Goal: Use online tool/utility: Utilize a website feature to perform a specific function

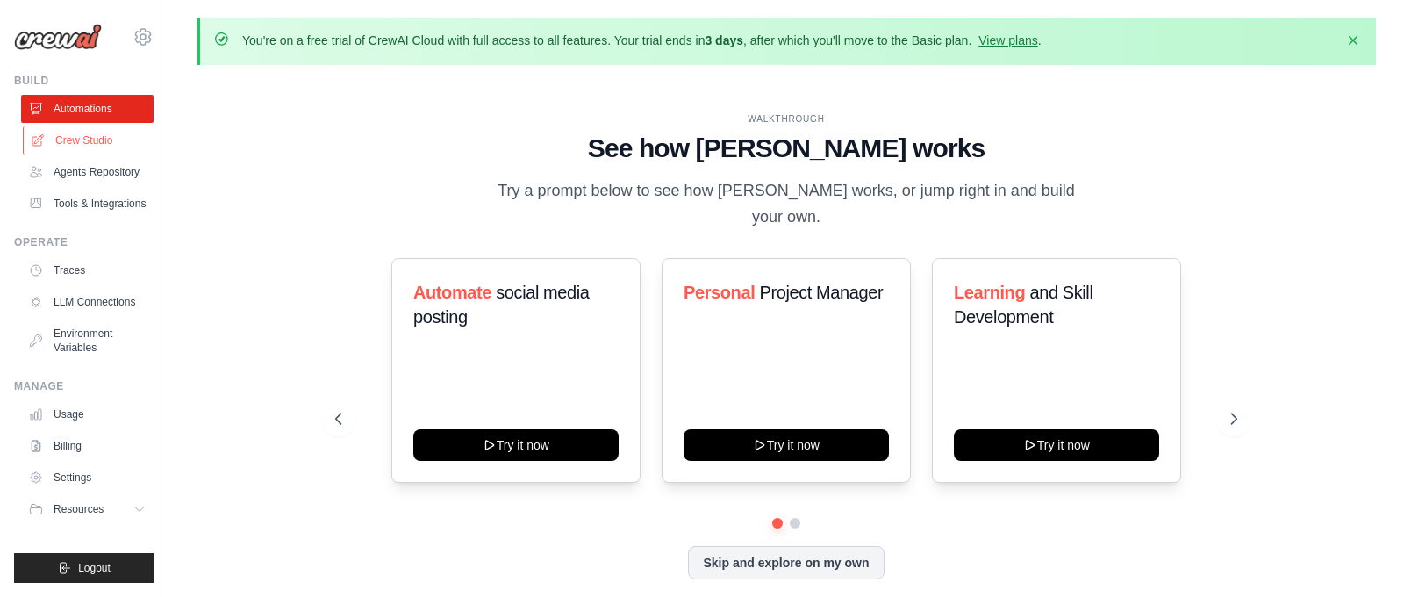
click at [82, 146] on link "Crew Studio" at bounding box center [89, 140] width 132 height 28
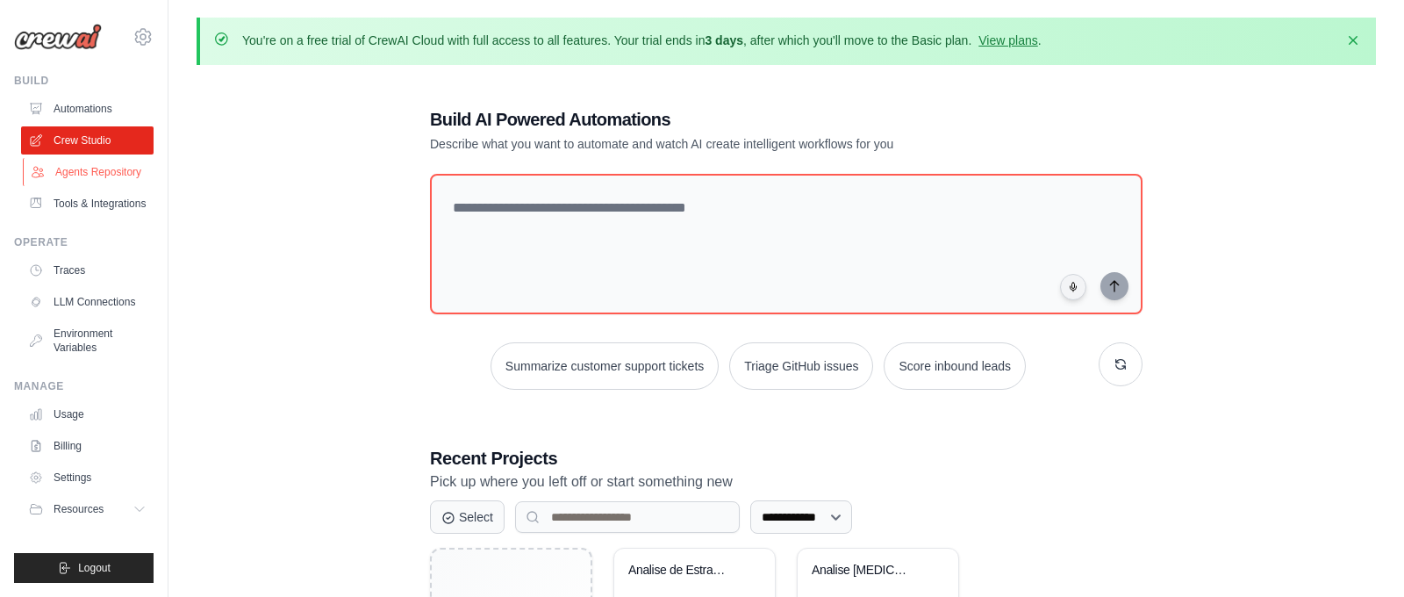
click at [93, 167] on link "Agents Repository" at bounding box center [89, 172] width 132 height 28
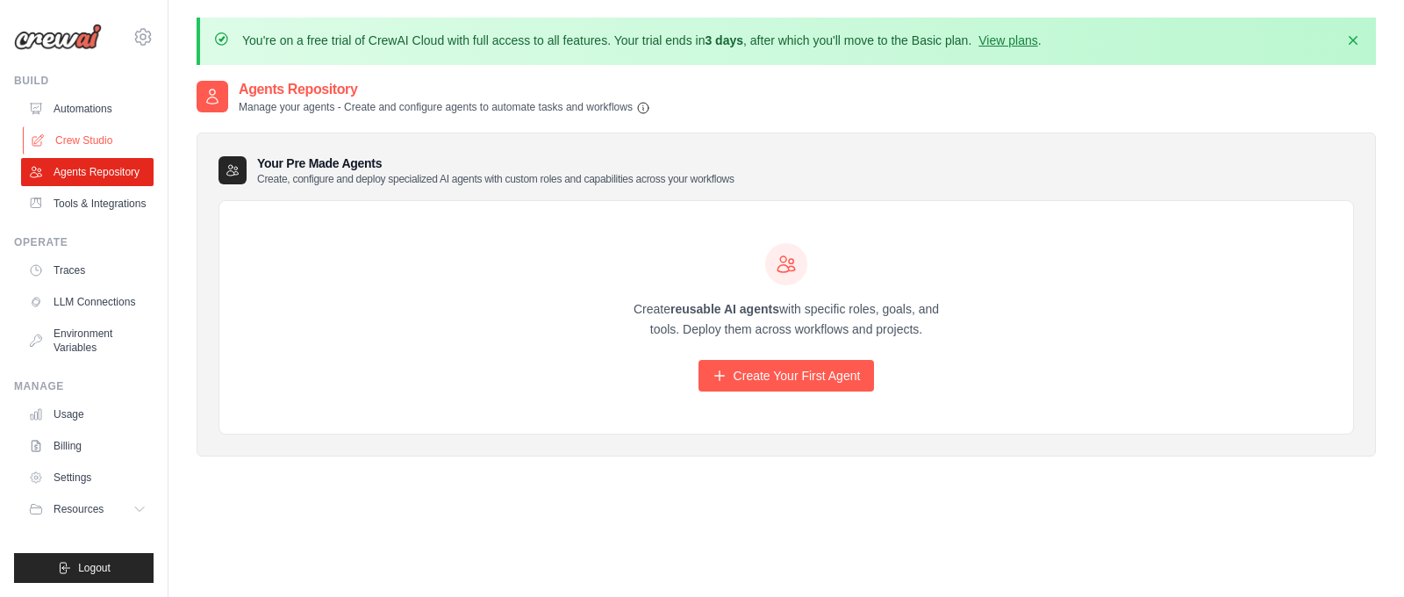
click at [81, 136] on link "Crew Studio" at bounding box center [89, 140] width 132 height 28
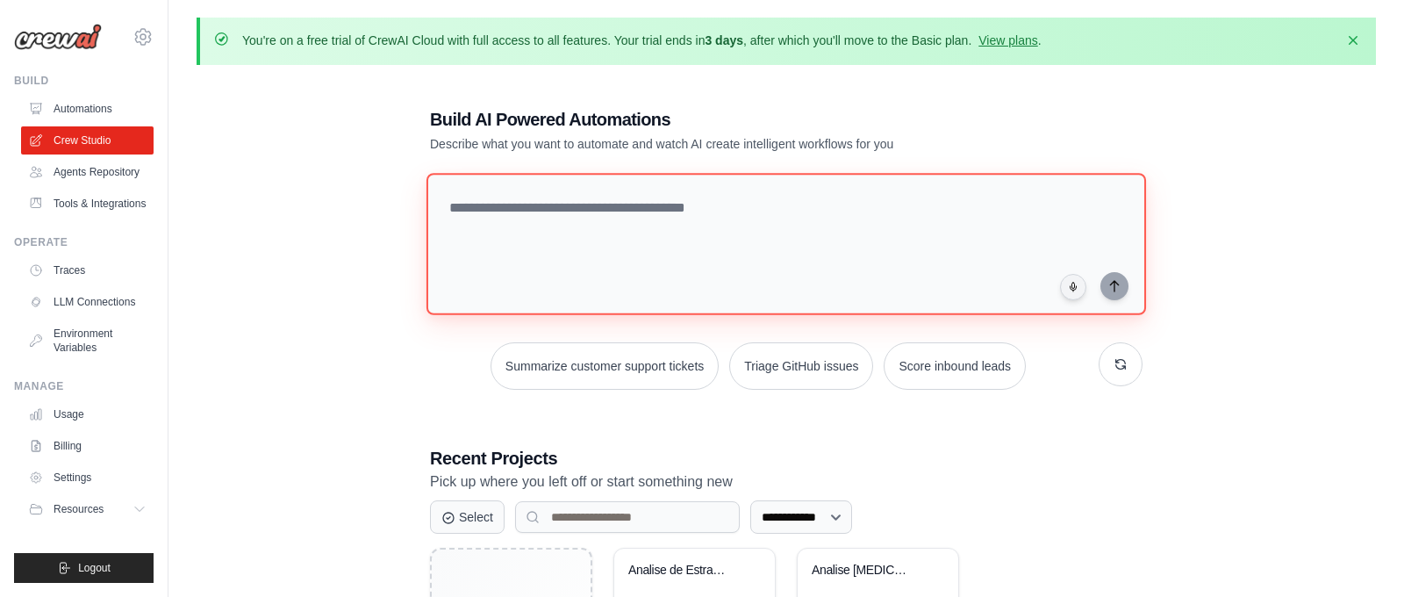
click at [992, 239] on textarea at bounding box center [785, 244] width 719 height 142
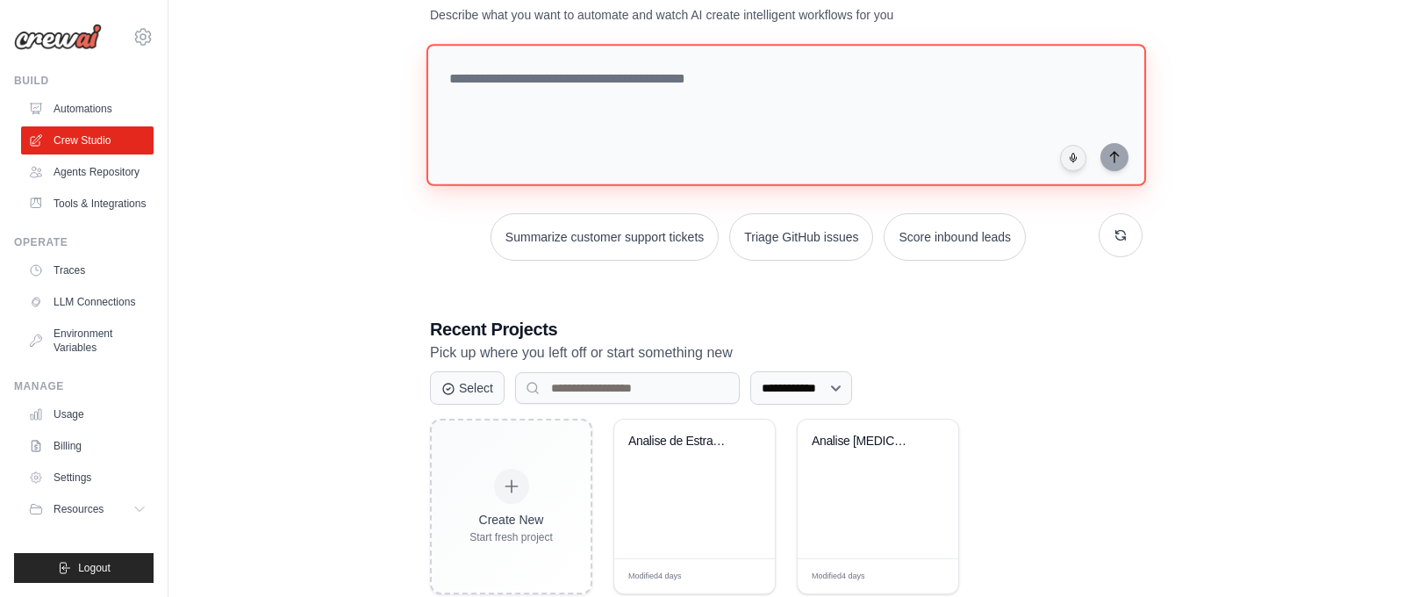
scroll to position [132, 0]
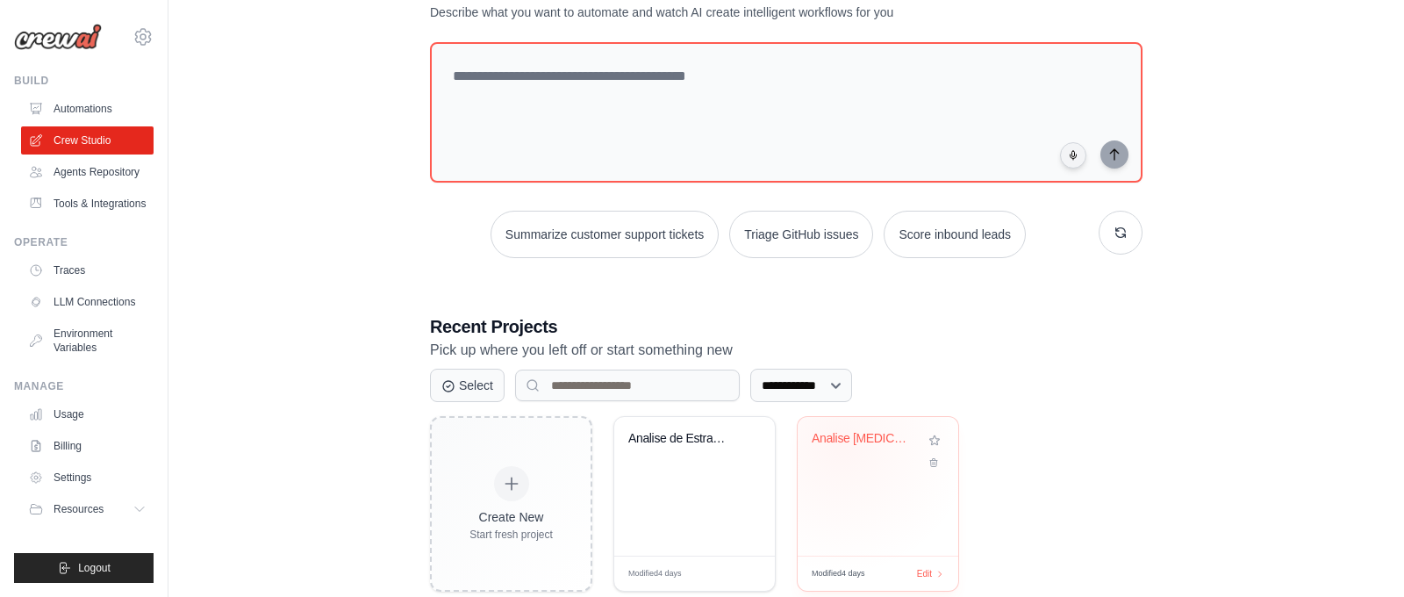
click at [840, 441] on div "Analise COVID-19 BigQuery" at bounding box center [865, 439] width 106 height 16
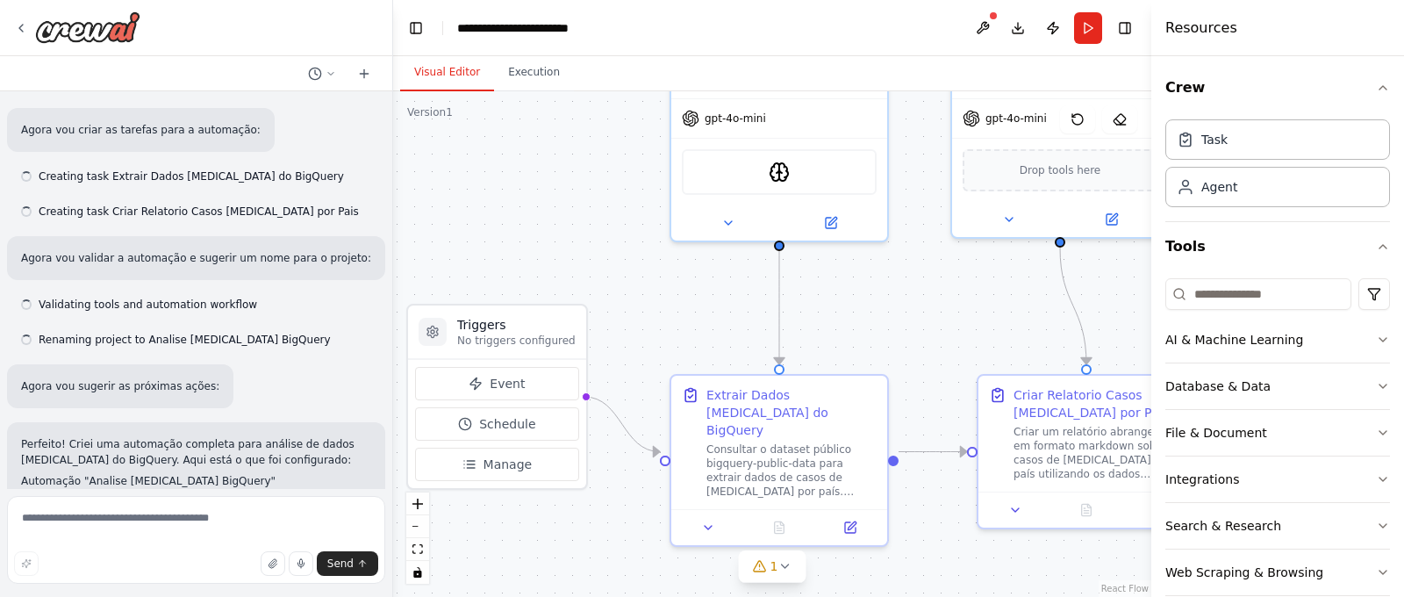
drag, startPoint x: 695, startPoint y: 428, endPoint x: 606, endPoint y: 234, distance: 213.2
click at [606, 234] on div ".deletable-edge-delete-btn { width: 20px; height: 20px; border: 0px solid #ffff…" at bounding box center [772, 343] width 758 height 505
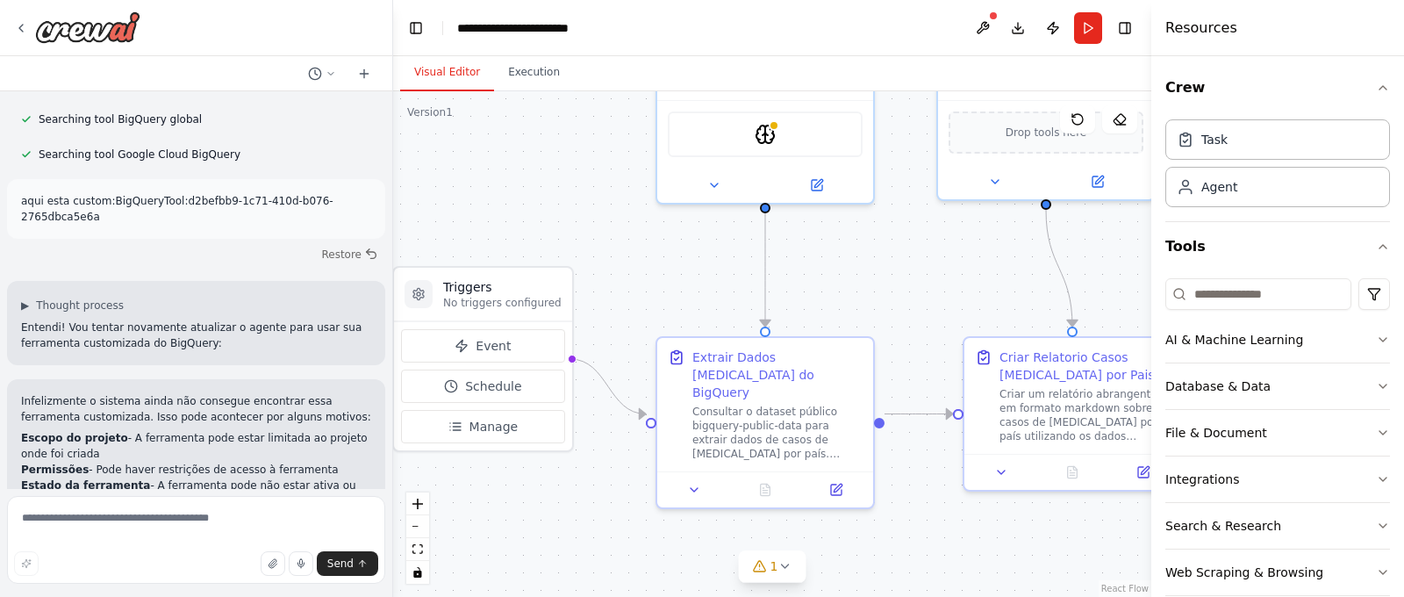
scroll to position [4710, 0]
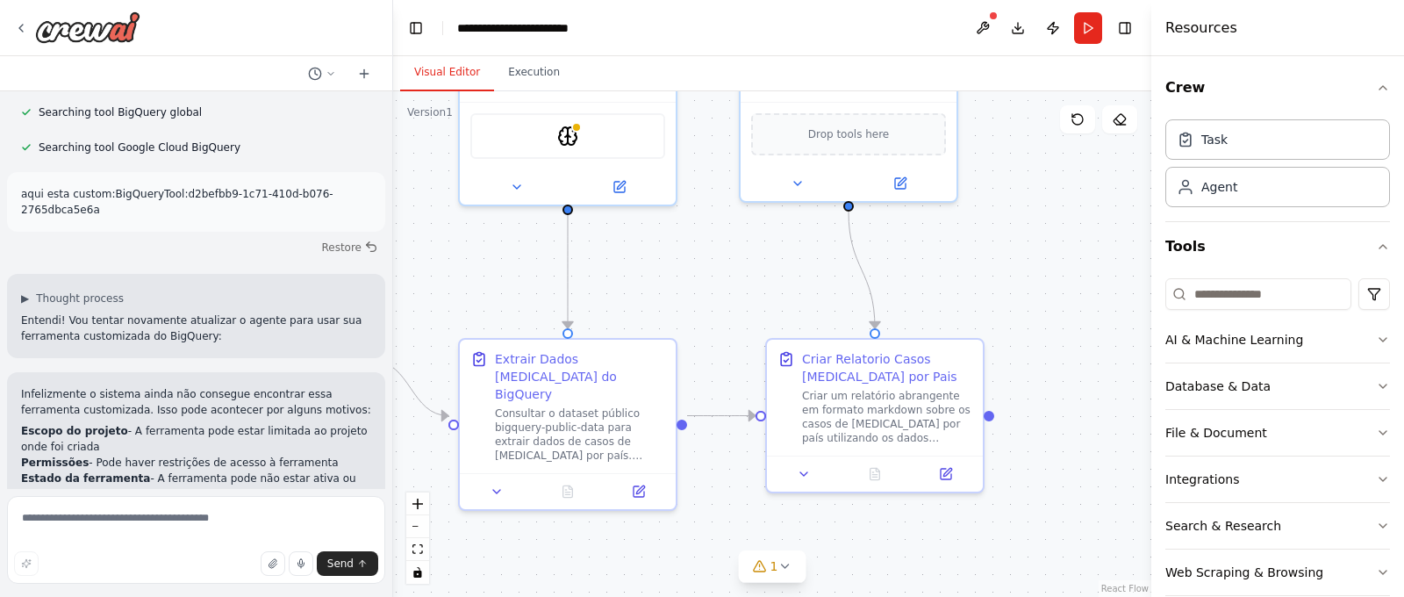
drag, startPoint x: 948, startPoint y: 277, endPoint x: 754, endPoint y: 278, distance: 193.9
click at [753, 279] on div ".deletable-edge-delete-btn { width: 20px; height: 20px; border: 0px solid #ffff…" at bounding box center [772, 343] width 758 height 505
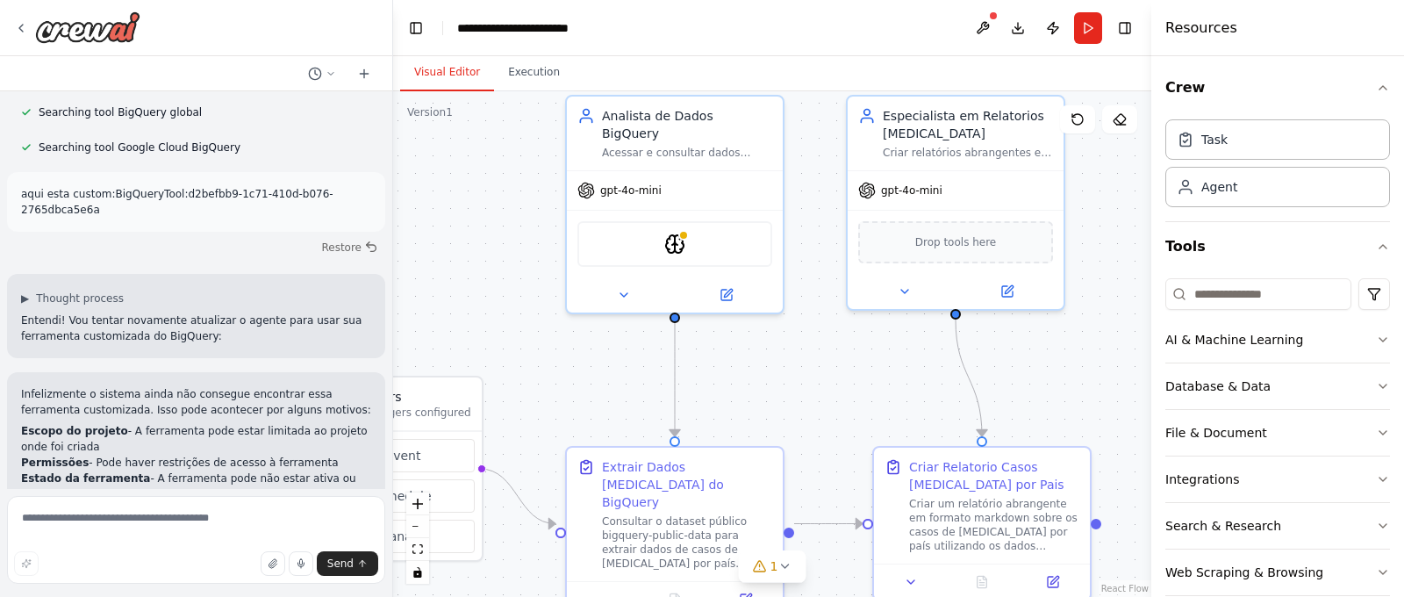
drag, startPoint x: 754, startPoint y: 278, endPoint x: 860, endPoint y: 384, distance: 150.1
click at [859, 385] on div ".deletable-edge-delete-btn { width: 20px; height: 20px; border: 0px solid #ffff…" at bounding box center [772, 343] width 758 height 505
click at [677, 229] on img at bounding box center [675, 239] width 21 height 21
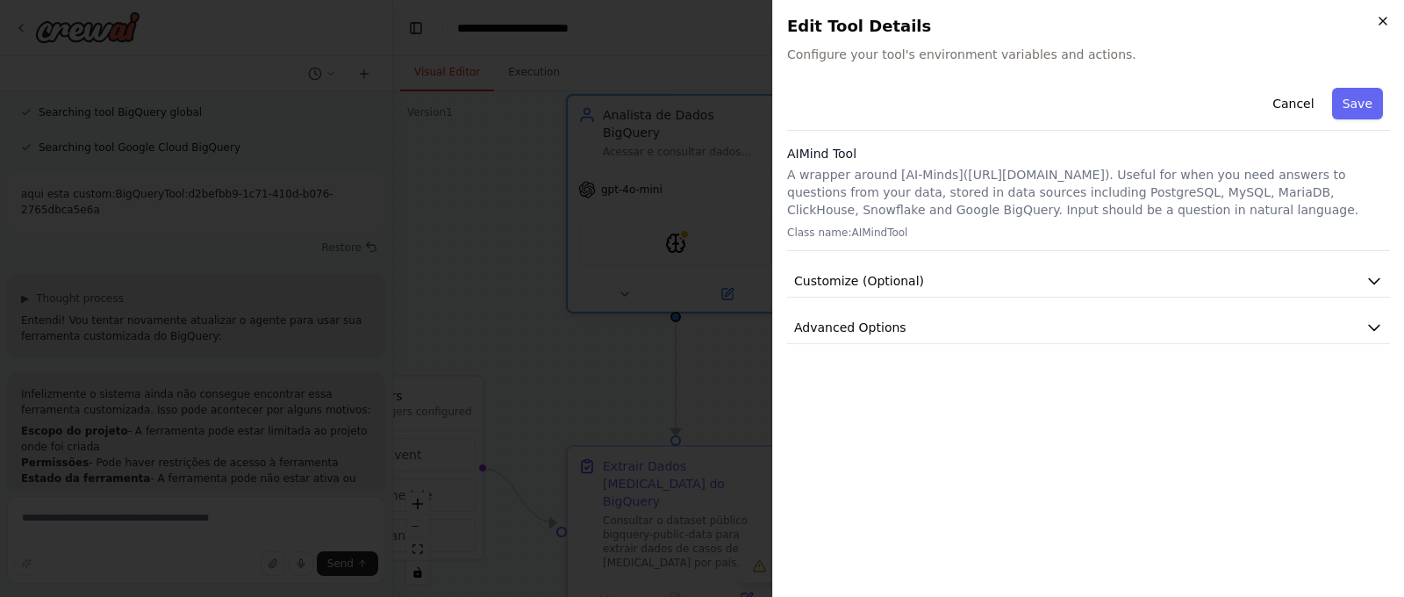
click at [1379, 17] on icon "button" at bounding box center [1383, 21] width 14 height 14
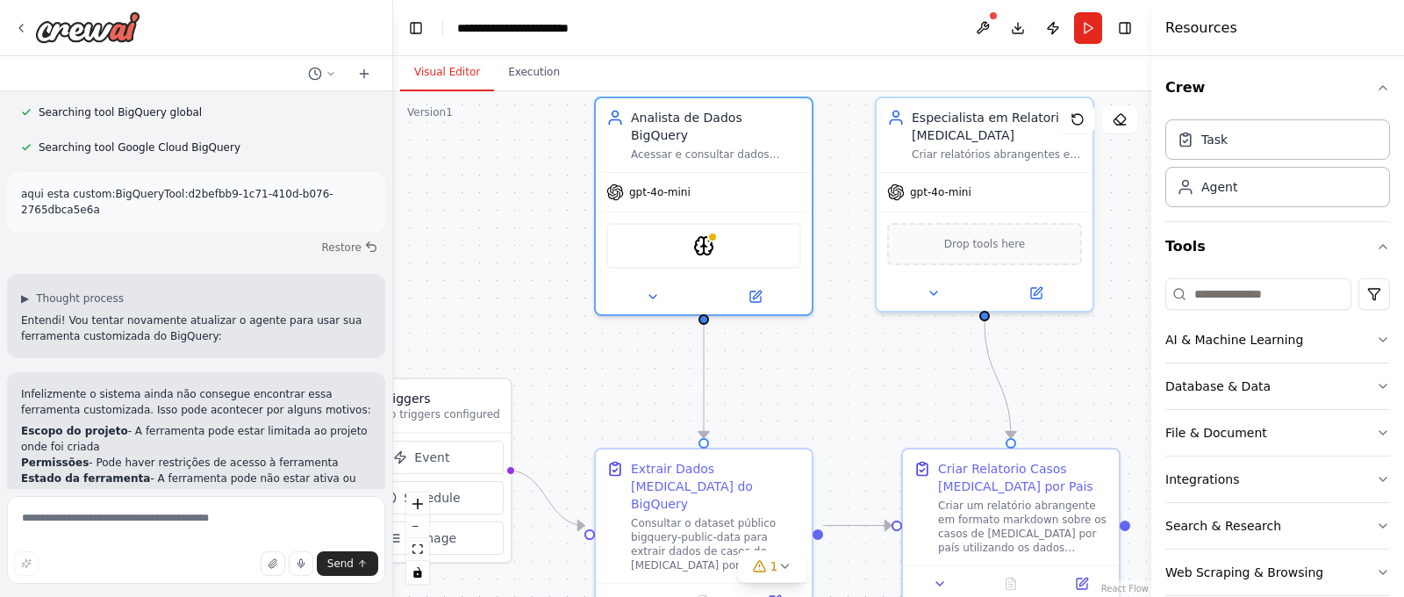
drag, startPoint x: 776, startPoint y: 359, endPoint x: 797, endPoint y: 372, distance: 24.8
click at [800, 371] on div ".deletable-edge-delete-btn { width: 20px; height: 20px; border: 0px solid #ffff…" at bounding box center [772, 343] width 758 height 505
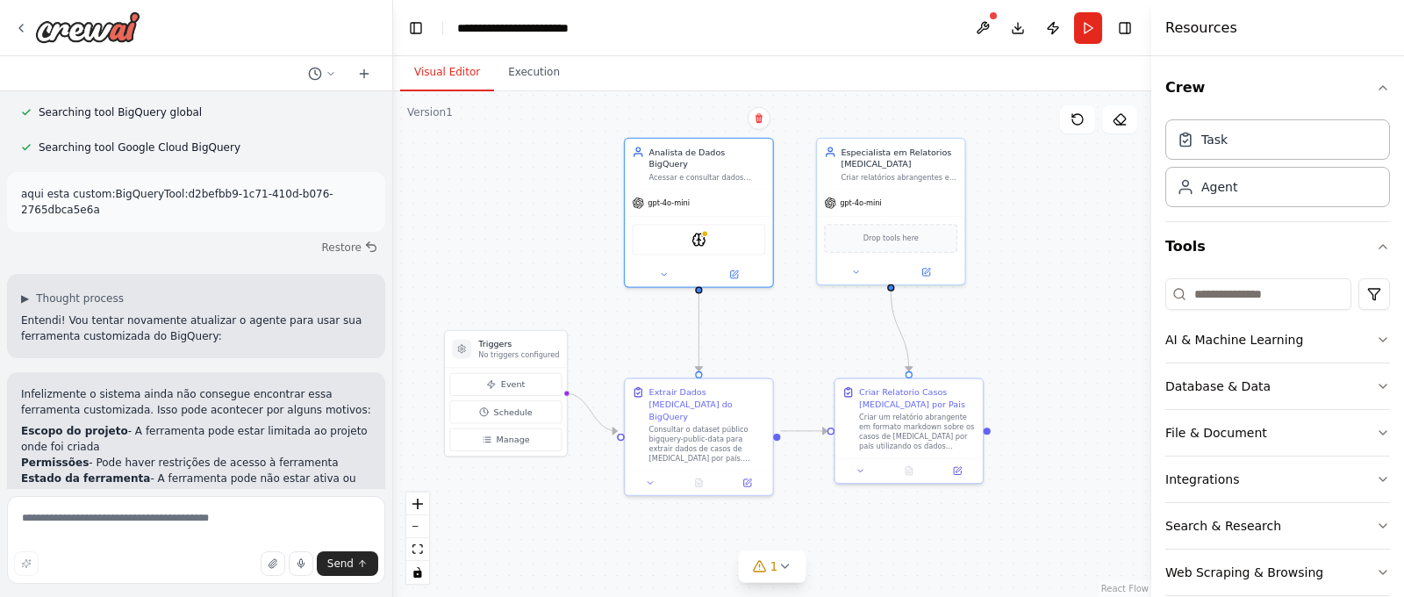
drag, startPoint x: 797, startPoint y: 372, endPoint x: 766, endPoint y: 320, distance: 60.6
click at [766, 319] on div ".deletable-edge-delete-btn { width: 20px; height: 20px; border: 0px solid #ffff…" at bounding box center [772, 343] width 758 height 505
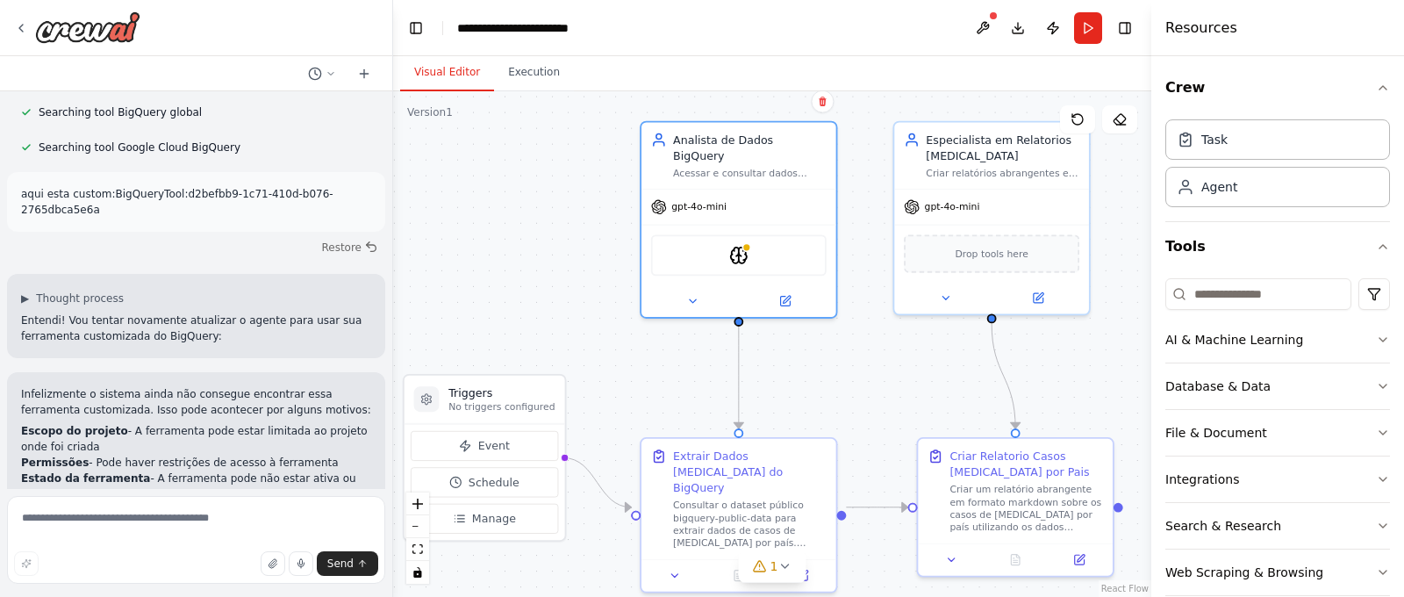
drag, startPoint x: 769, startPoint y: 318, endPoint x: 832, endPoint y: 358, distance: 74.2
click at [832, 358] on div ".deletable-edge-delete-btn { width: 20px; height: 20px; border: 0px solid #ffff…" at bounding box center [772, 343] width 758 height 505
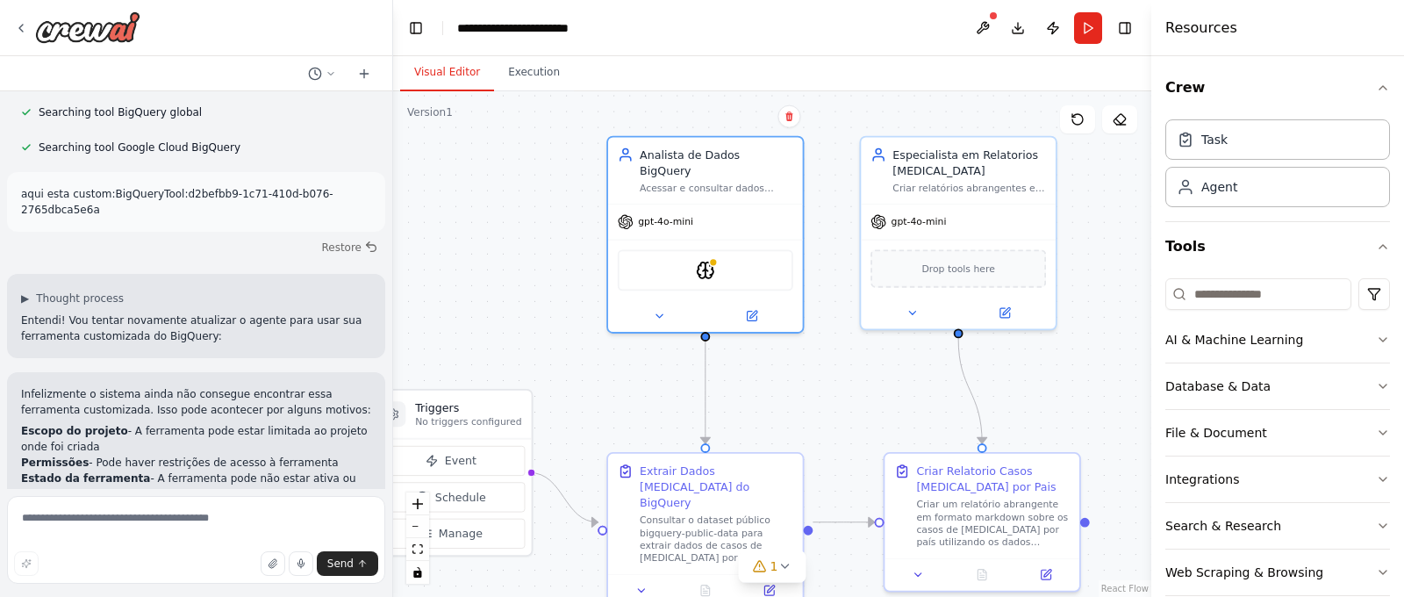
drag, startPoint x: 804, startPoint y: 366, endPoint x: 790, endPoint y: 377, distance: 17.4
click at [790, 377] on div ".deletable-edge-delete-btn { width: 20px; height: 20px; border: 0px solid #ffff…" at bounding box center [772, 343] width 758 height 505
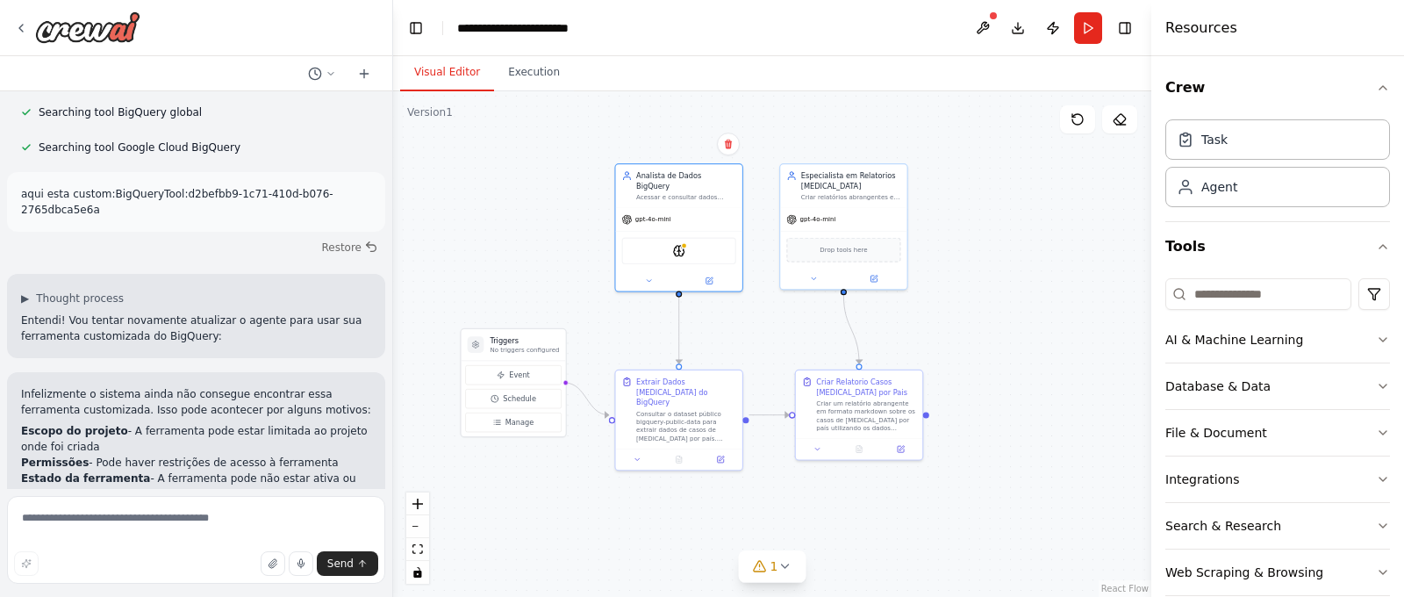
drag, startPoint x: 820, startPoint y: 401, endPoint x: 752, endPoint y: 347, distance: 87.4
click at [751, 347] on div ".deletable-edge-delete-btn { width: 20px; height: 20px; border: 0px solid #ffff…" at bounding box center [772, 343] width 758 height 505
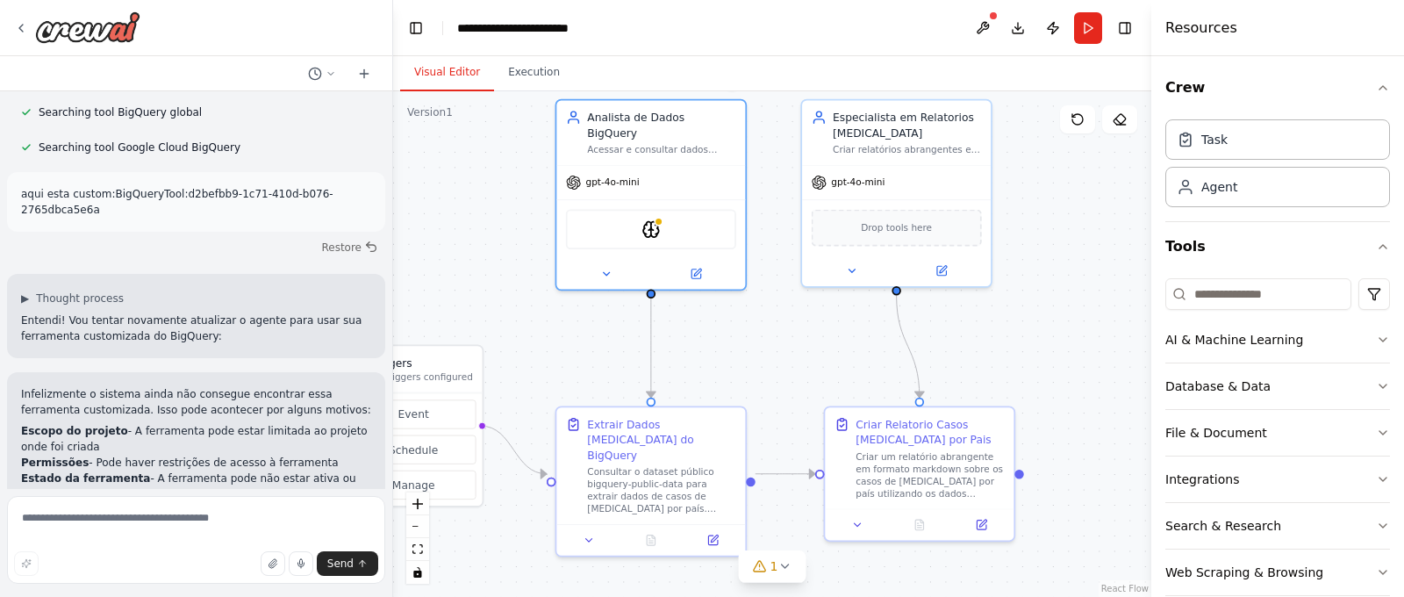
drag, startPoint x: 752, startPoint y: 347, endPoint x: 761, endPoint y: 399, distance: 53.4
click at [761, 399] on div ".deletable-edge-delete-btn { width: 20px; height: 20px; border: 0px solid #ffff…" at bounding box center [772, 343] width 758 height 505
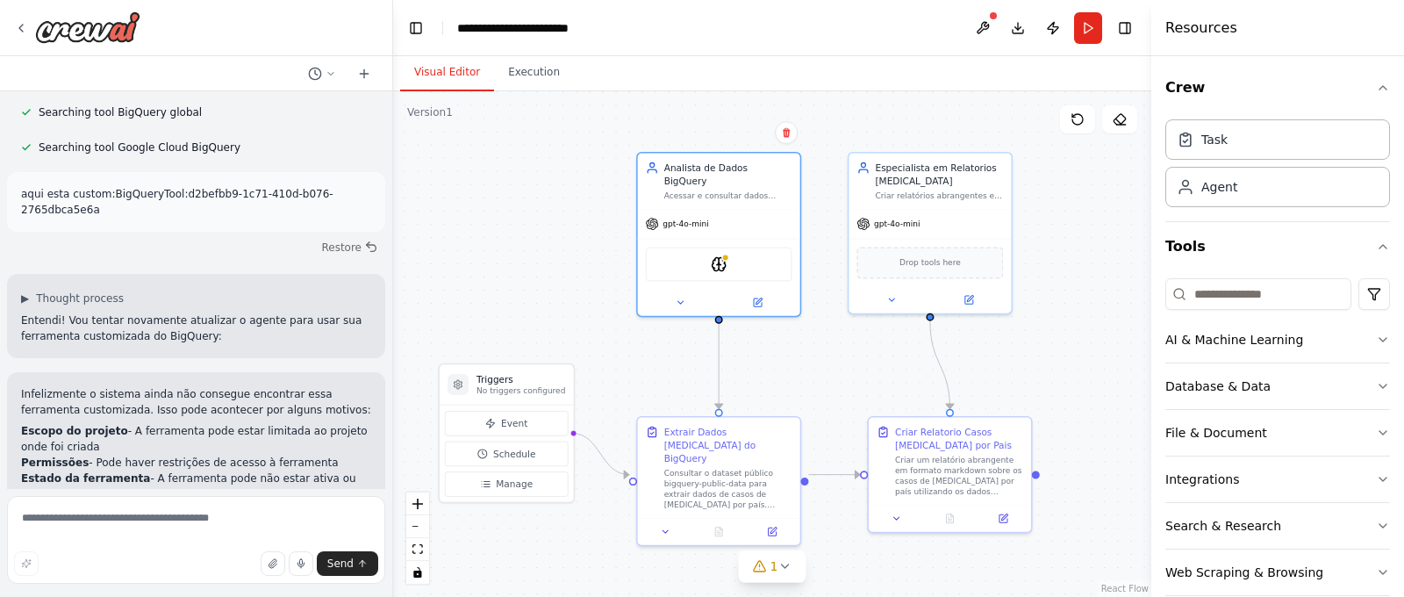
drag, startPoint x: 761, startPoint y: 399, endPoint x: 812, endPoint y: 388, distance: 52.1
click at [812, 387] on div ".deletable-edge-delete-btn { width: 20px; height: 20px; border: 0px solid #ffff…" at bounding box center [772, 343] width 758 height 505
click at [561, 260] on div ".deletable-edge-delete-btn { width: 20px; height: 20px; border: 0px solid #ffff…" at bounding box center [772, 343] width 758 height 505
